Goal: Task Accomplishment & Management: Use online tool/utility

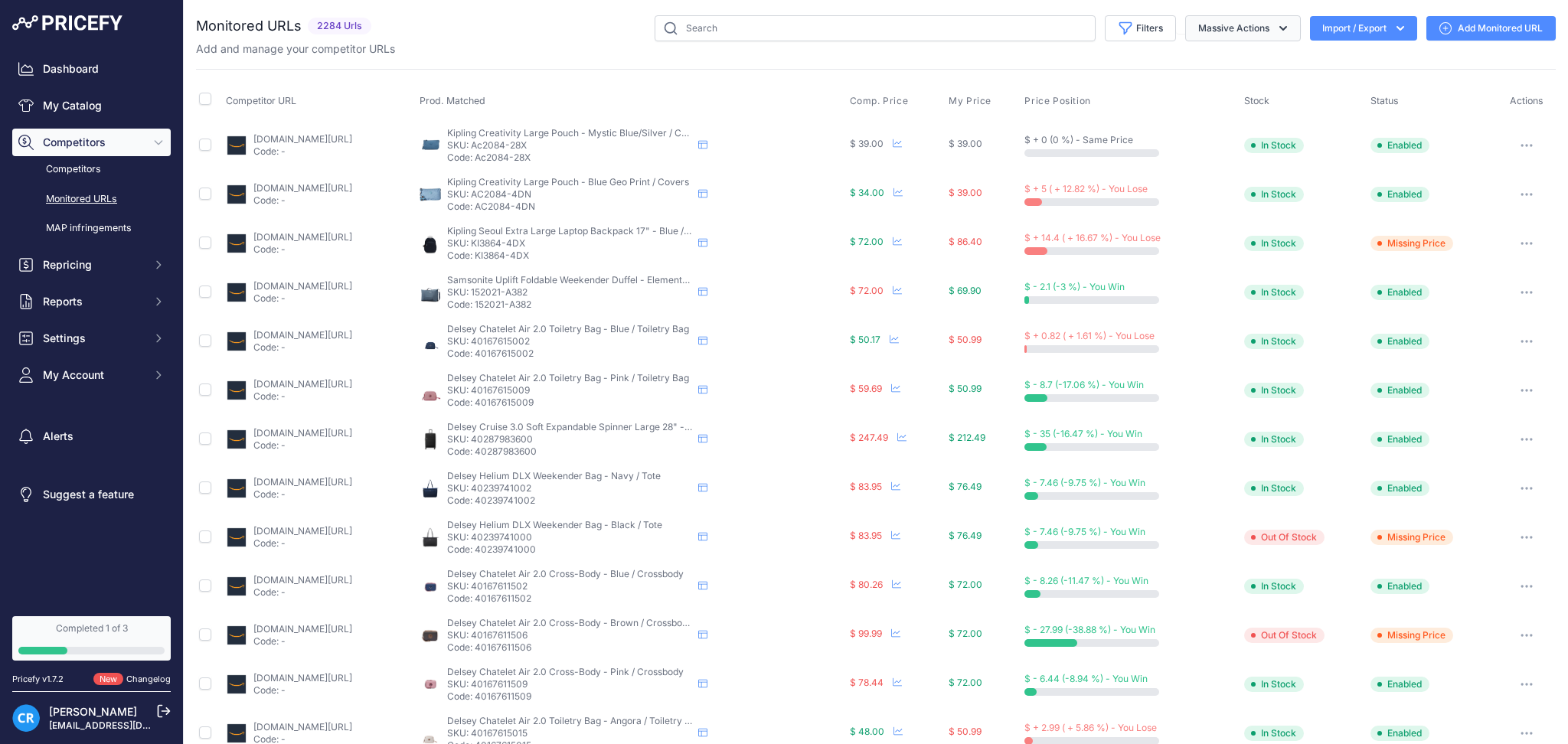
click at [1241, 17] on button "Massive Actions" at bounding box center [1242, 27] width 116 height 26
click at [1147, 37] on button "Filters" at bounding box center [1140, 27] width 71 height 26
click at [1331, 26] on button "Import / Export" at bounding box center [1363, 28] width 107 height 25
click at [1330, 84] on div "Export" at bounding box center [1362, 87] width 123 height 27
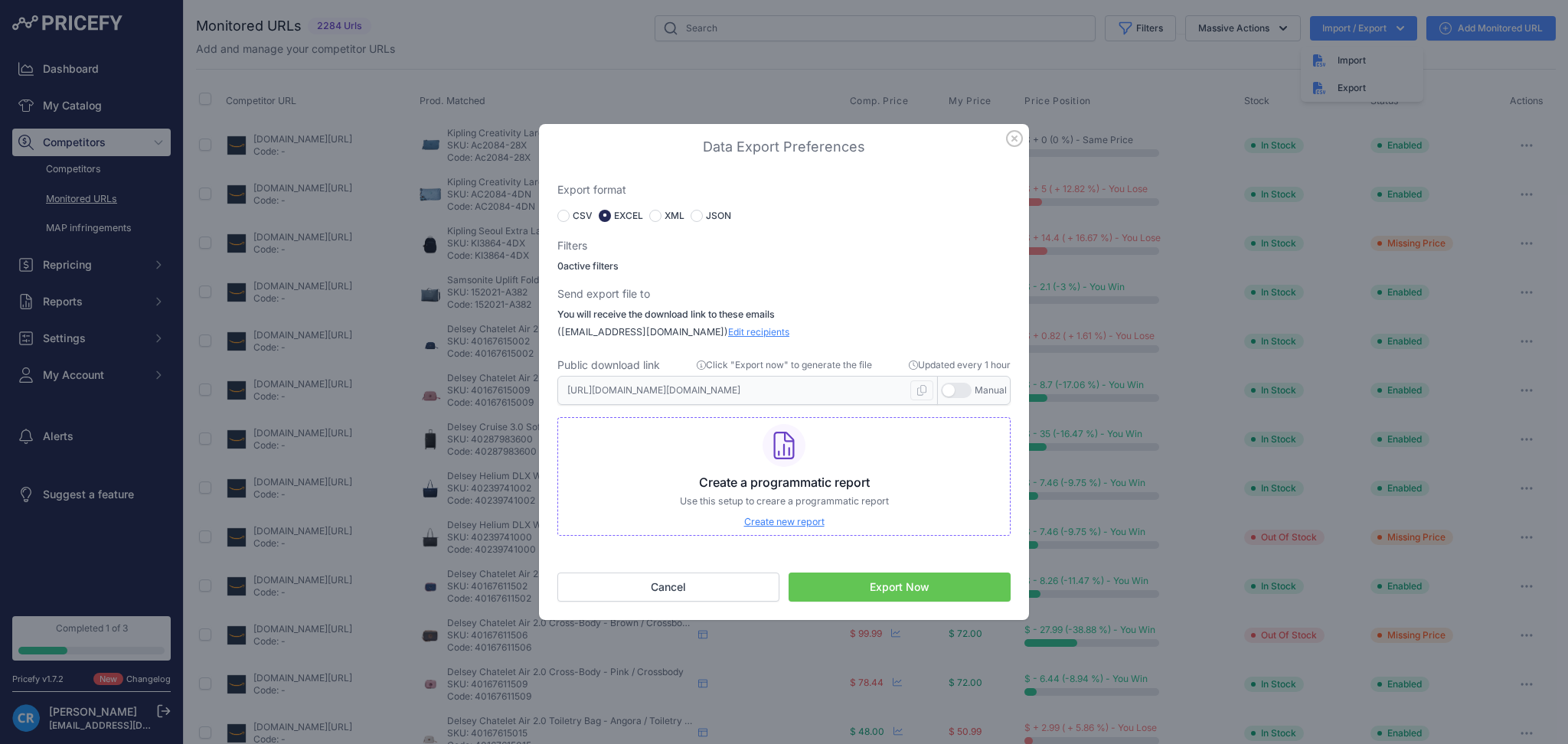
click at [863, 585] on button "Export Now" at bounding box center [900, 587] width 222 height 29
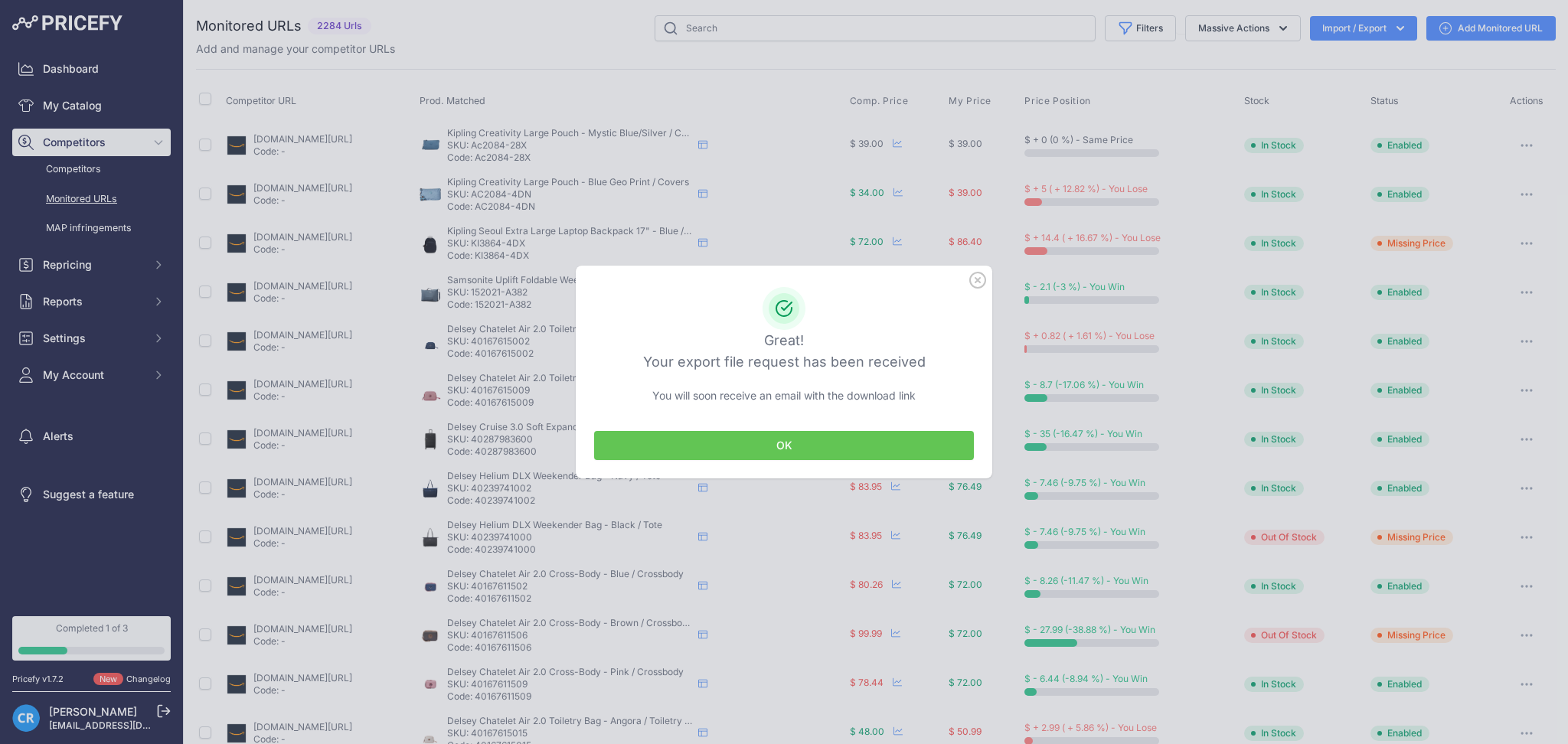
click at [768, 442] on button "OK" at bounding box center [784, 445] width 379 height 29
